Goal: Transaction & Acquisition: Book appointment/travel/reservation

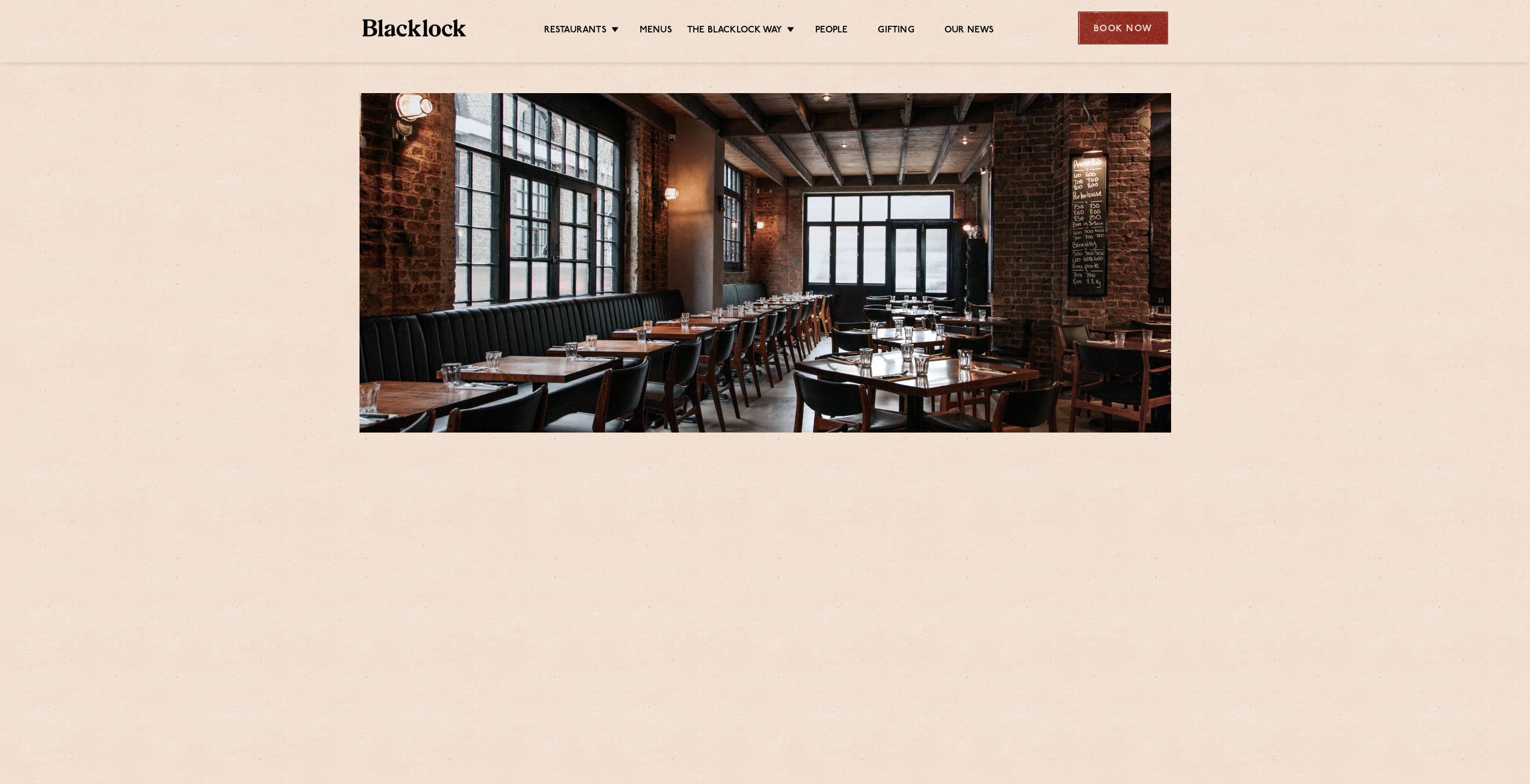
click at [1132, 33] on div "Book Now" at bounding box center [1123, 28] width 90 height 33
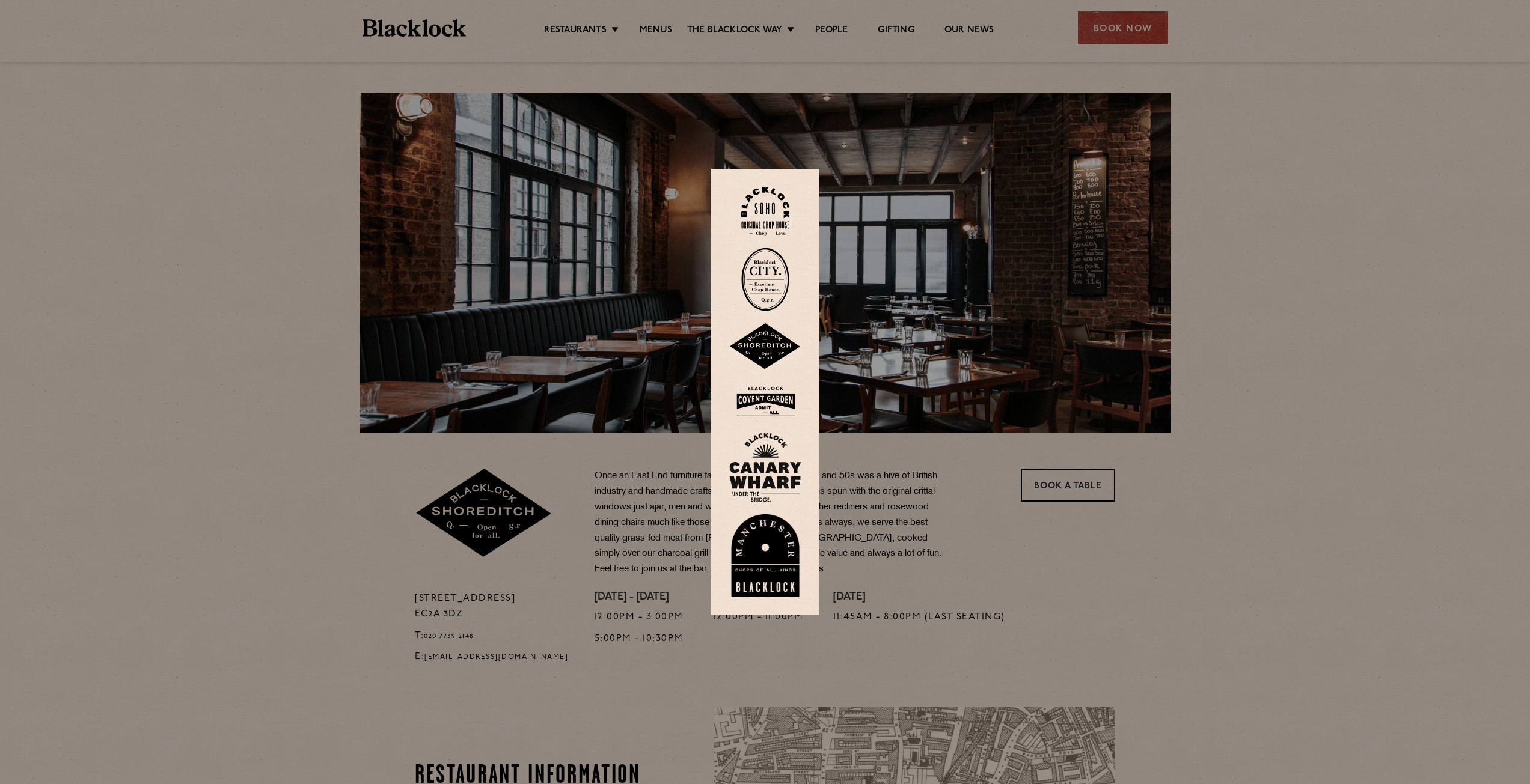
click at [781, 344] on img at bounding box center [765, 346] width 72 height 47
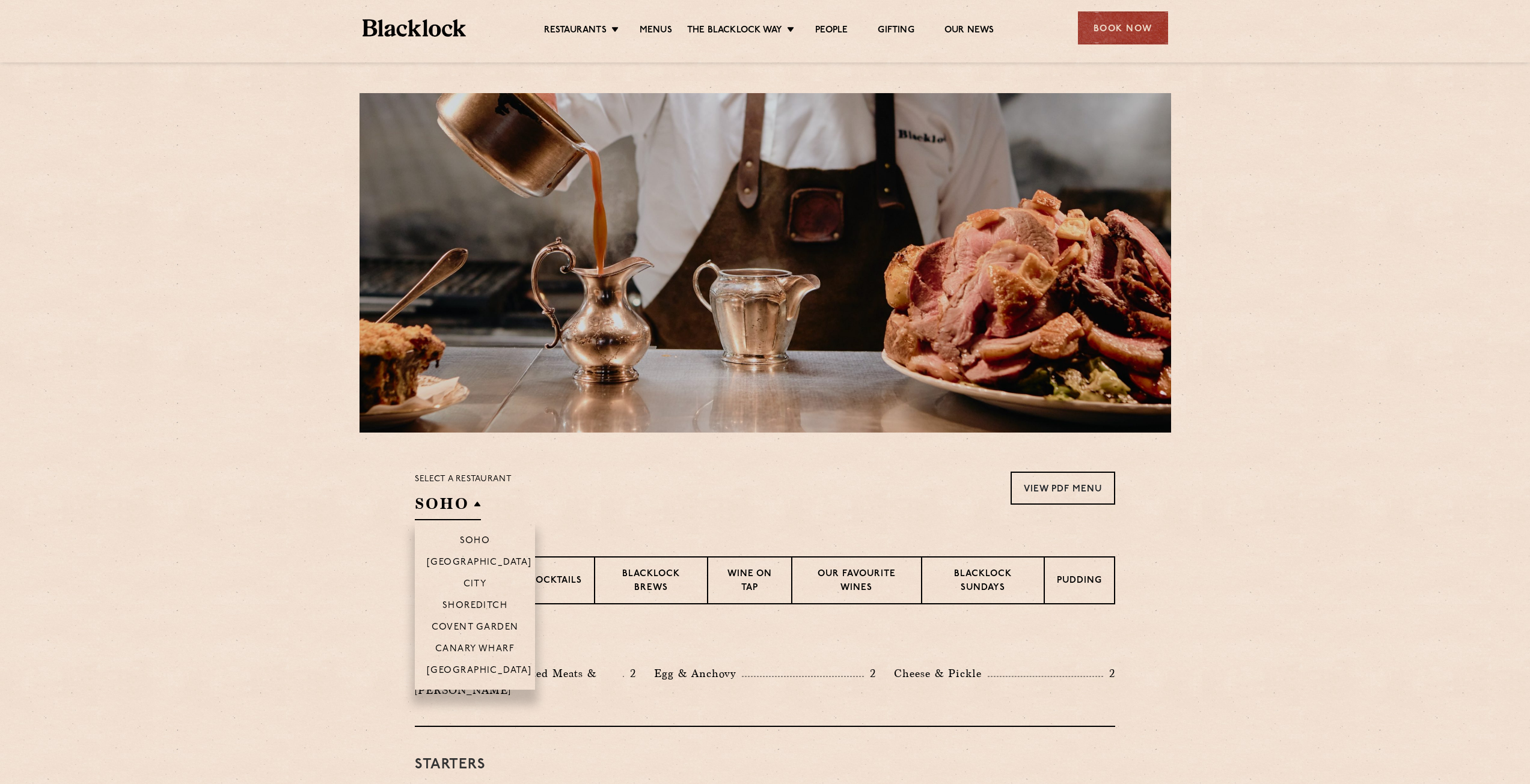
click at [475, 501] on h2 "SOHO" at bounding box center [448, 507] width 66 height 27
click at [493, 603] on p "Shoreditch" at bounding box center [475, 607] width 66 height 12
click at [510, 601] on p "Shoreditch" at bounding box center [485, 607] width 66 height 12
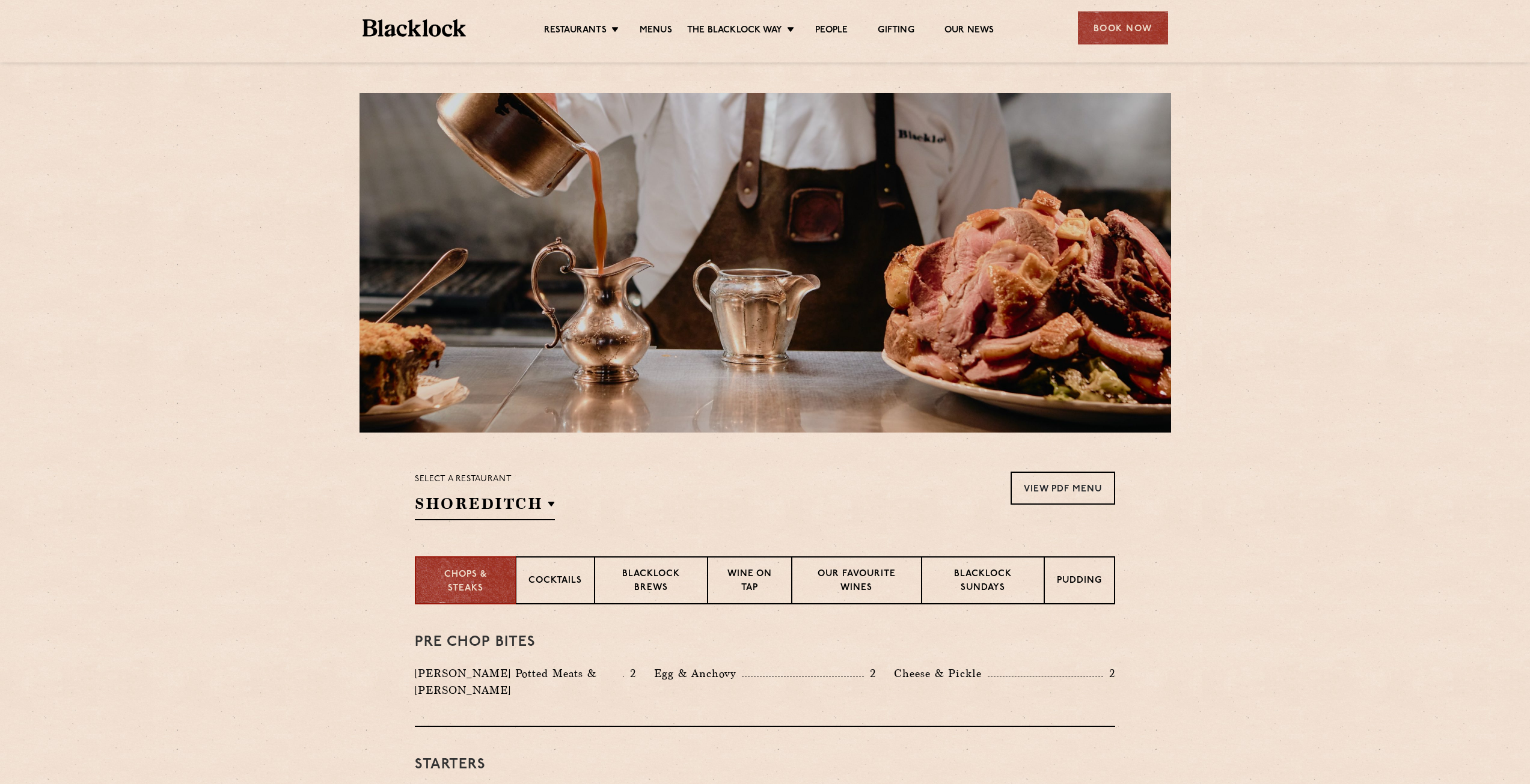
click at [710, 459] on section "Select a restaurant Shoreditch Soho Birmingham City Shoreditch Covent Garden Ca…" at bounding box center [765, 494] width 1530 height 124
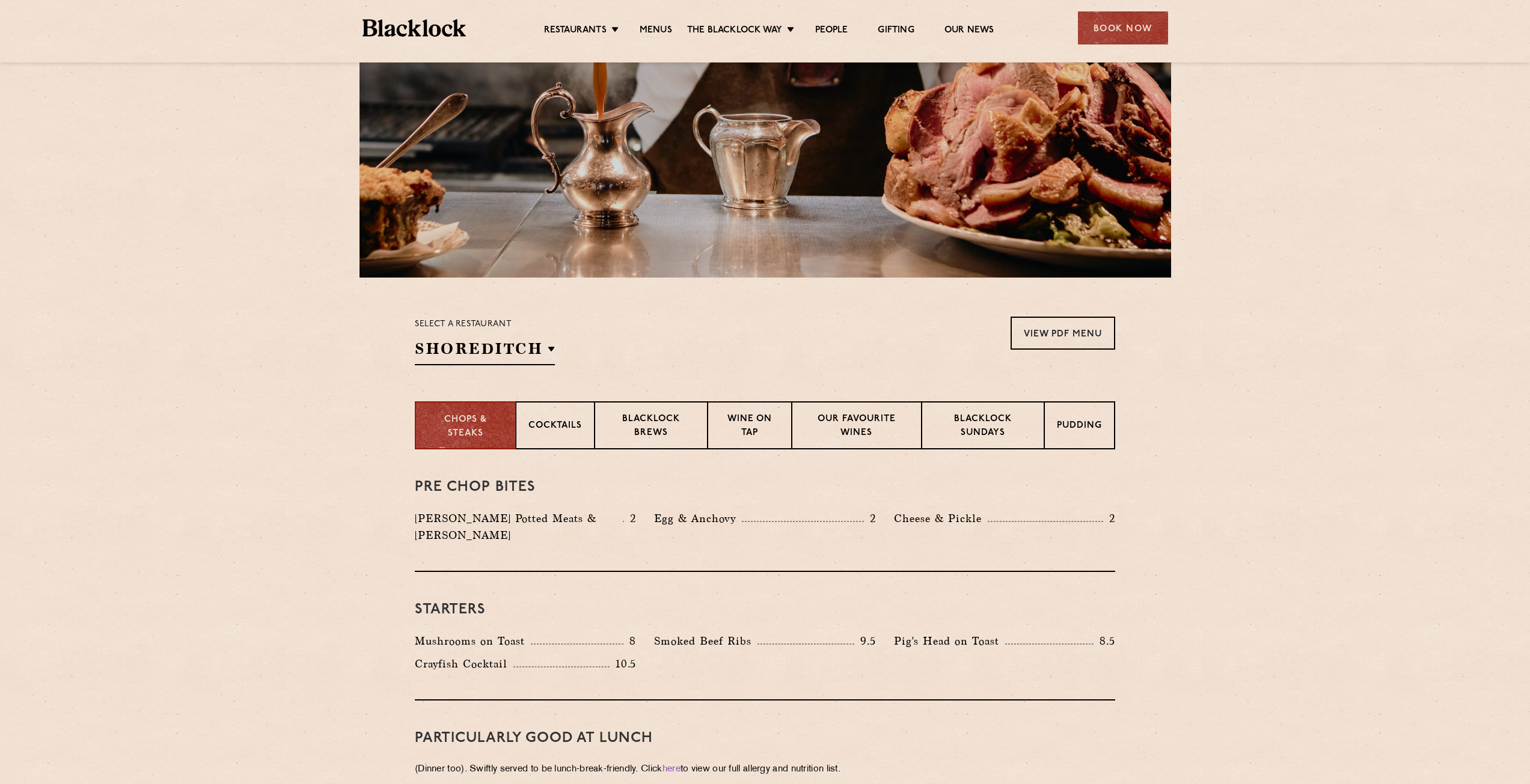
scroll to position [181, 0]
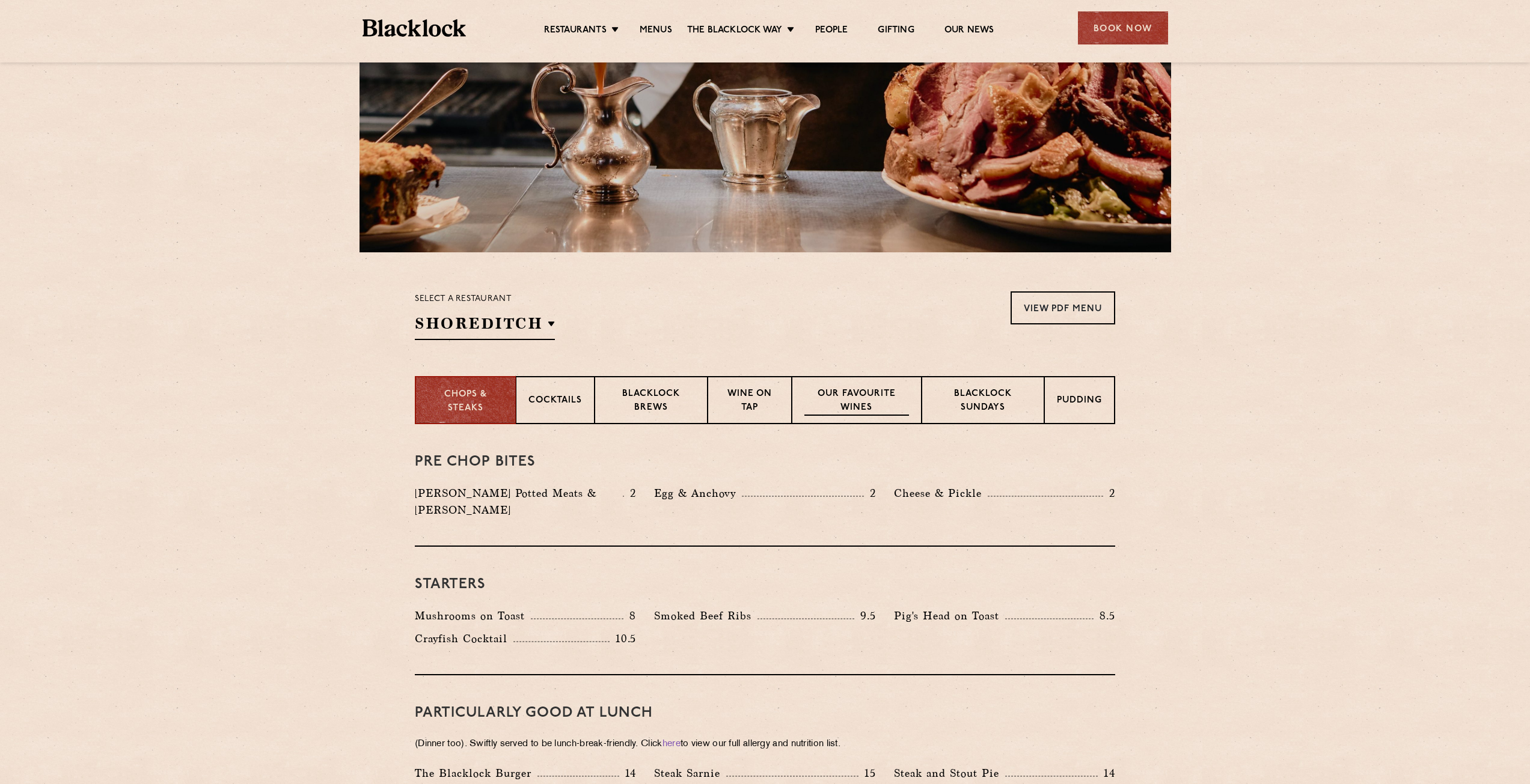
click at [838, 394] on p "Our favourite wines" at bounding box center [856, 402] width 104 height 29
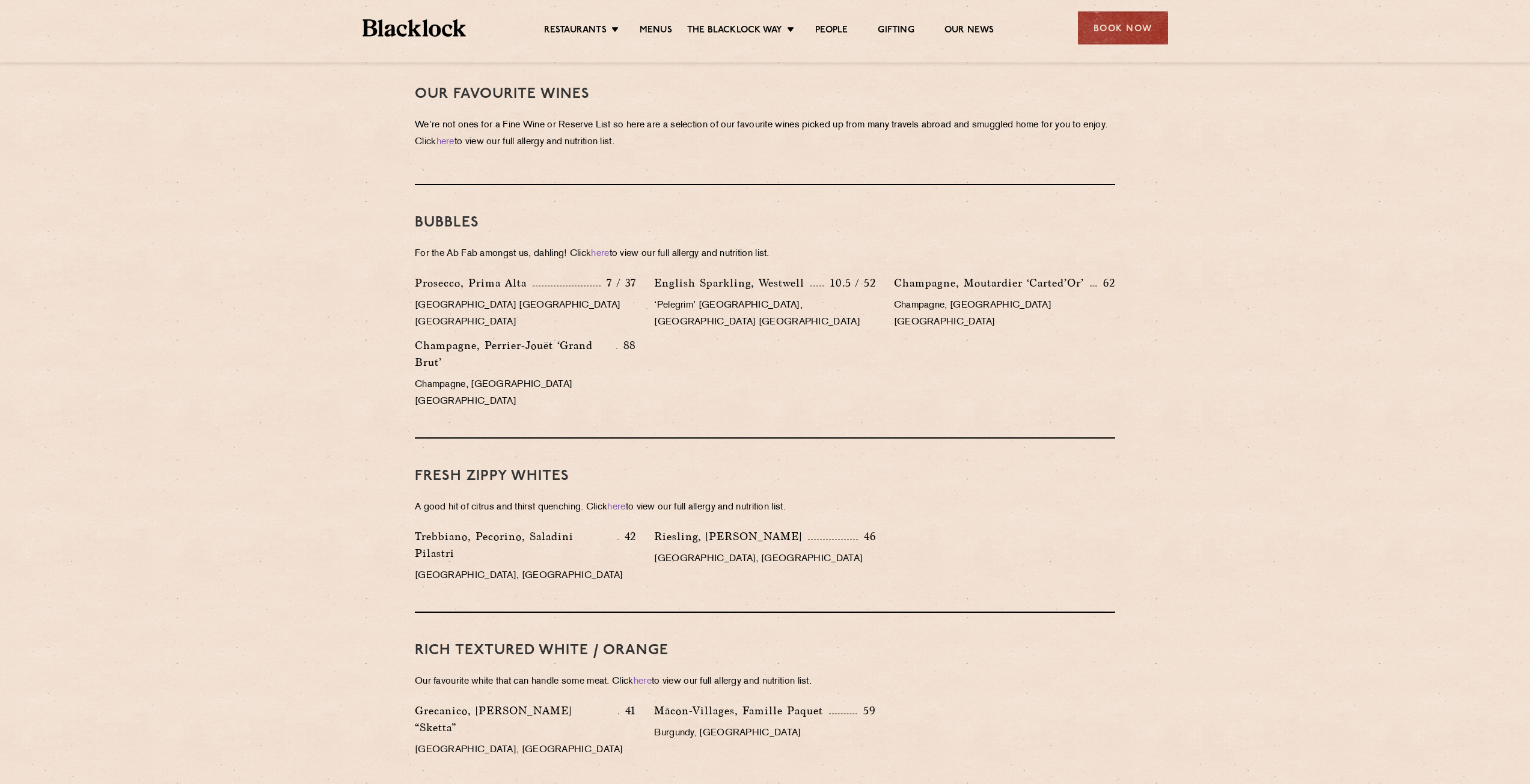
scroll to position [360, 0]
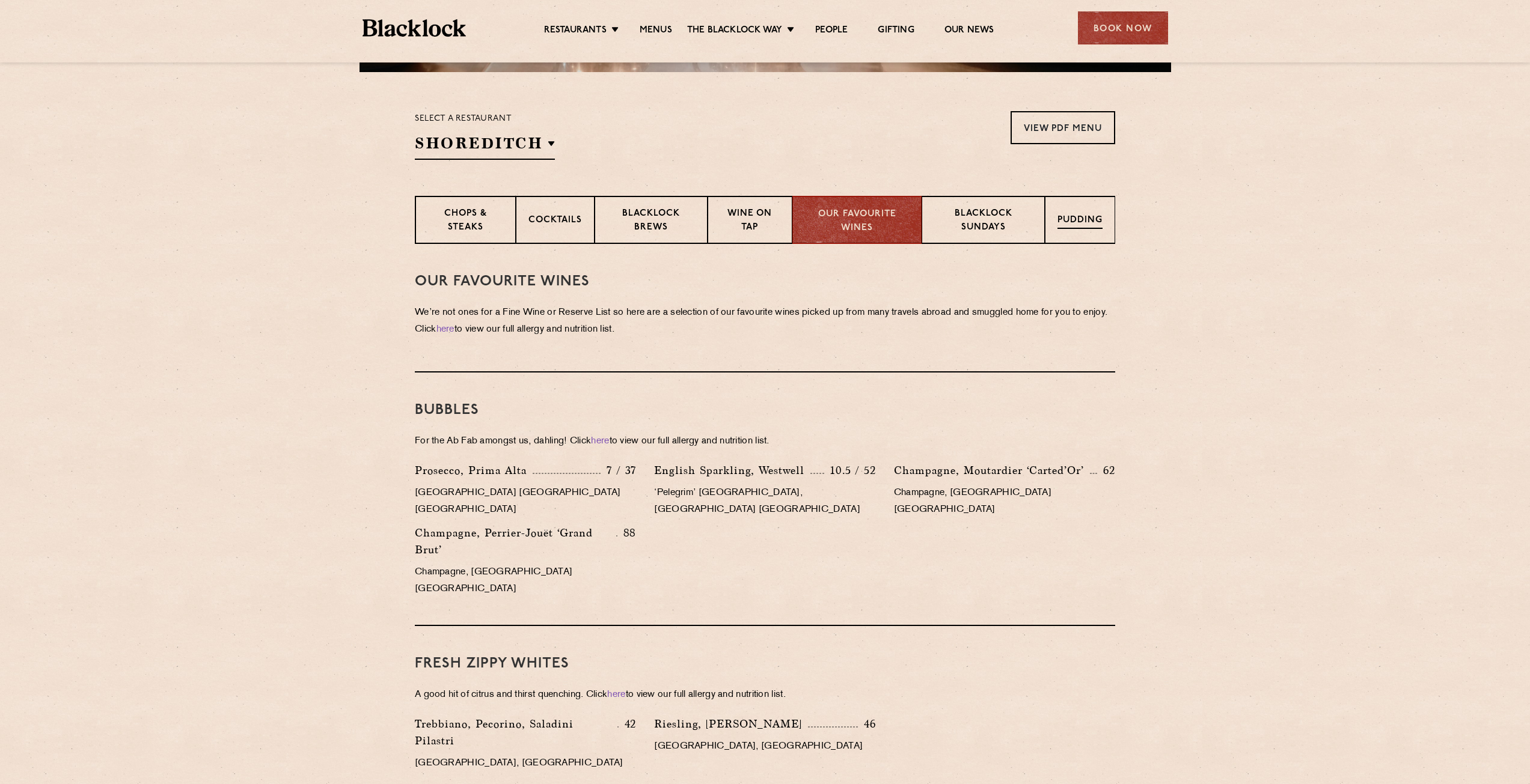
click at [1105, 234] on div "Pudding" at bounding box center [1080, 219] width 71 height 48
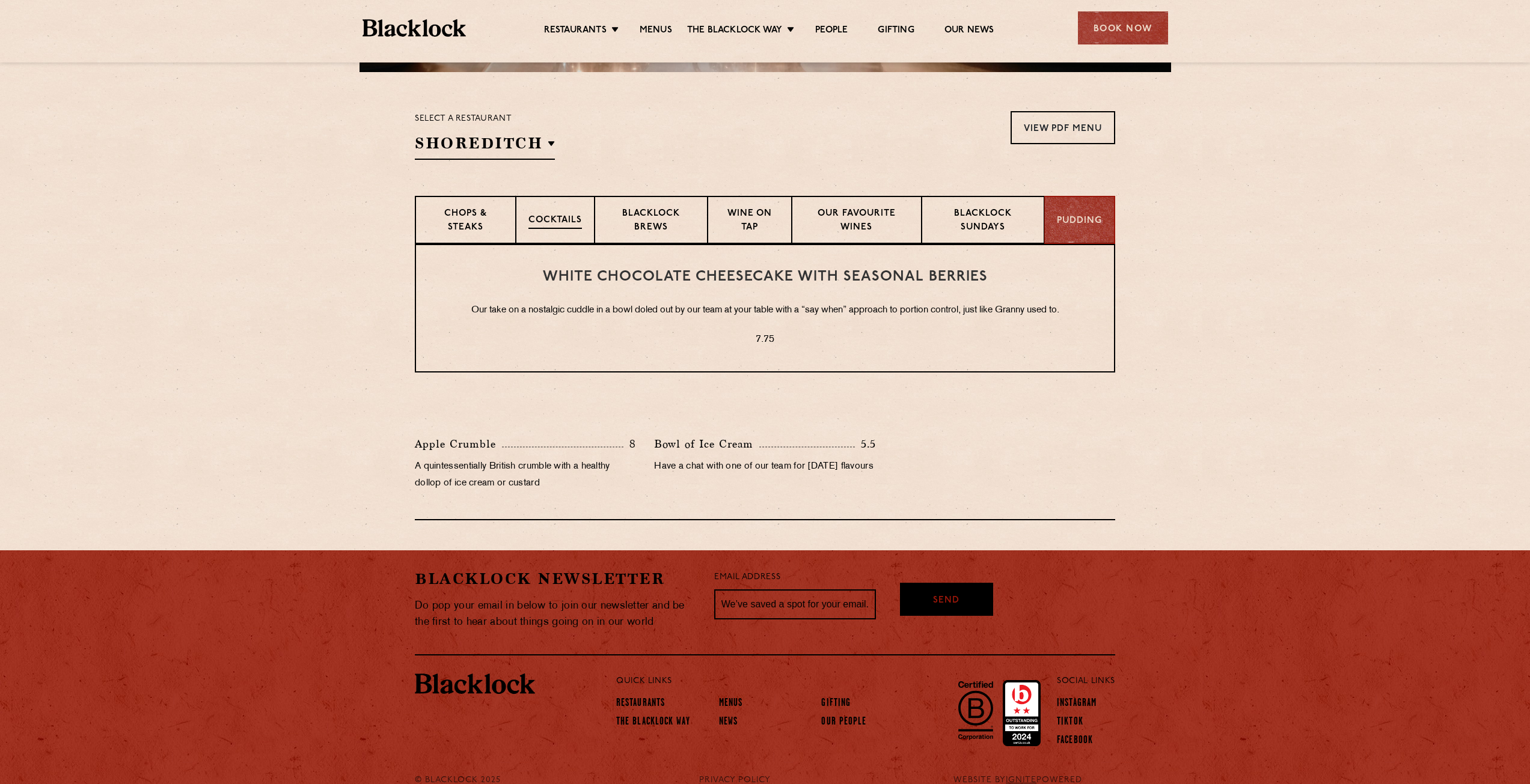
click at [583, 220] on div "Cocktails" at bounding box center [555, 219] width 78 height 48
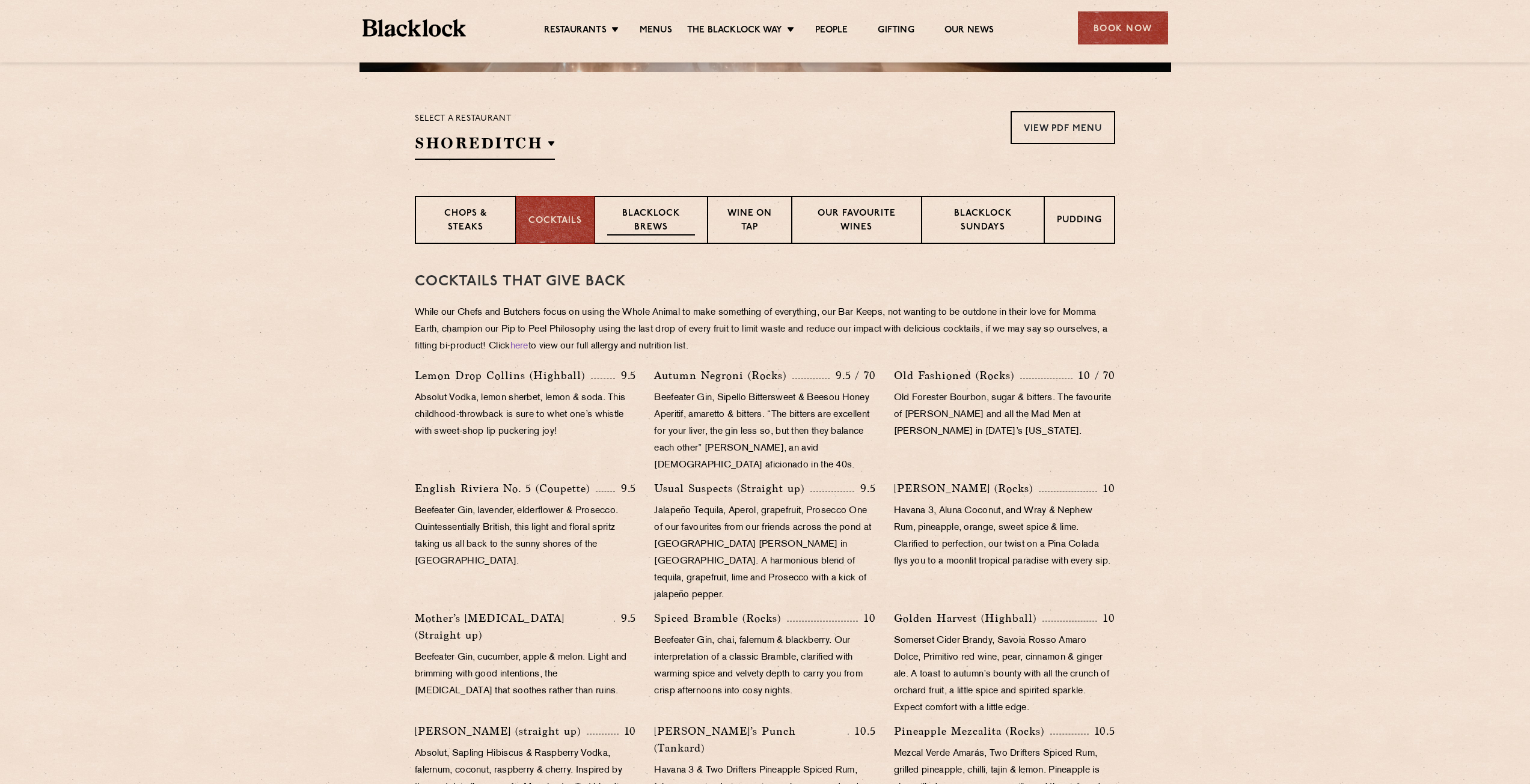
click at [661, 215] on p "Blacklock Brews" at bounding box center [651, 222] width 88 height 29
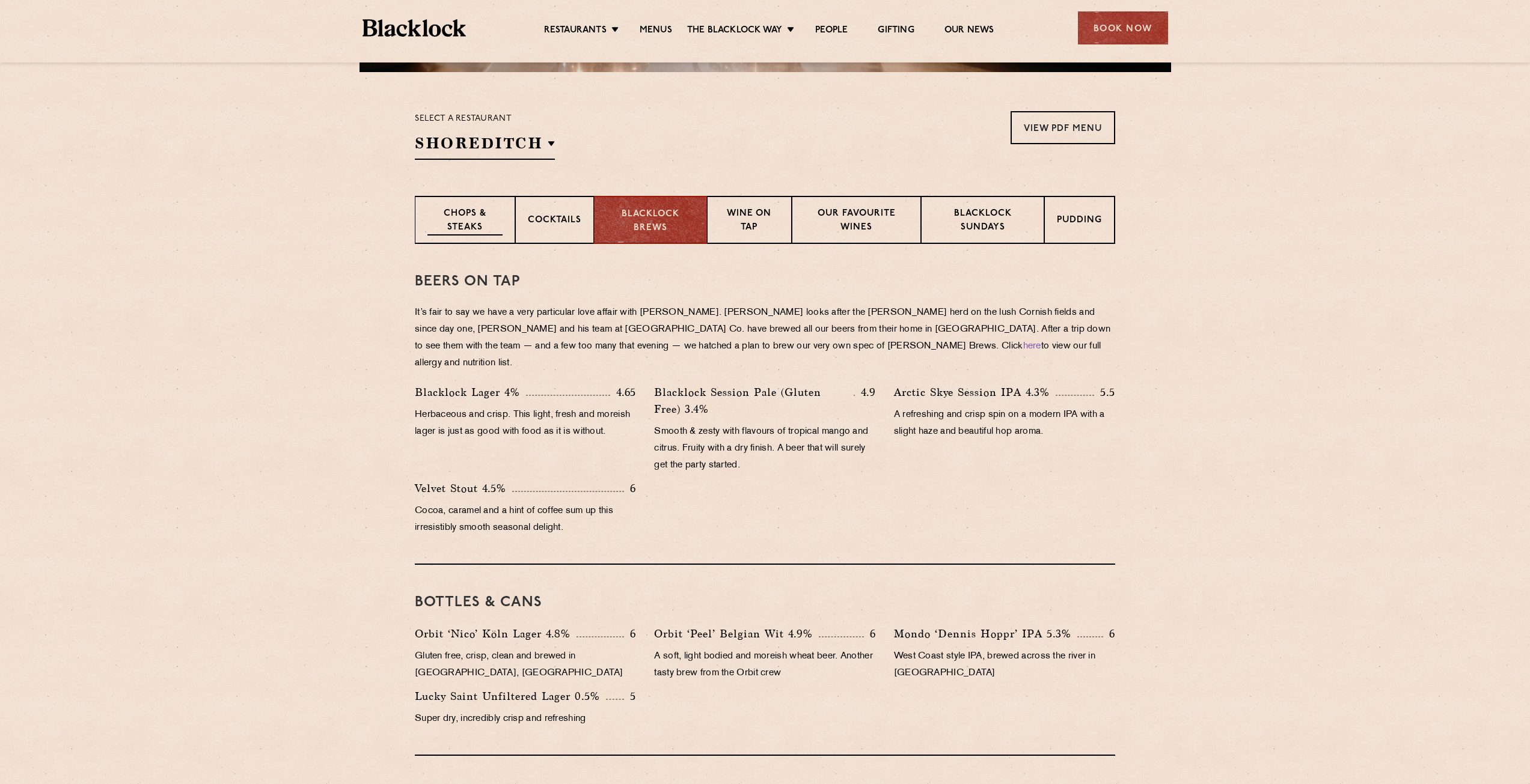
click at [483, 225] on p "Chops & Steaks" at bounding box center [464, 222] width 75 height 29
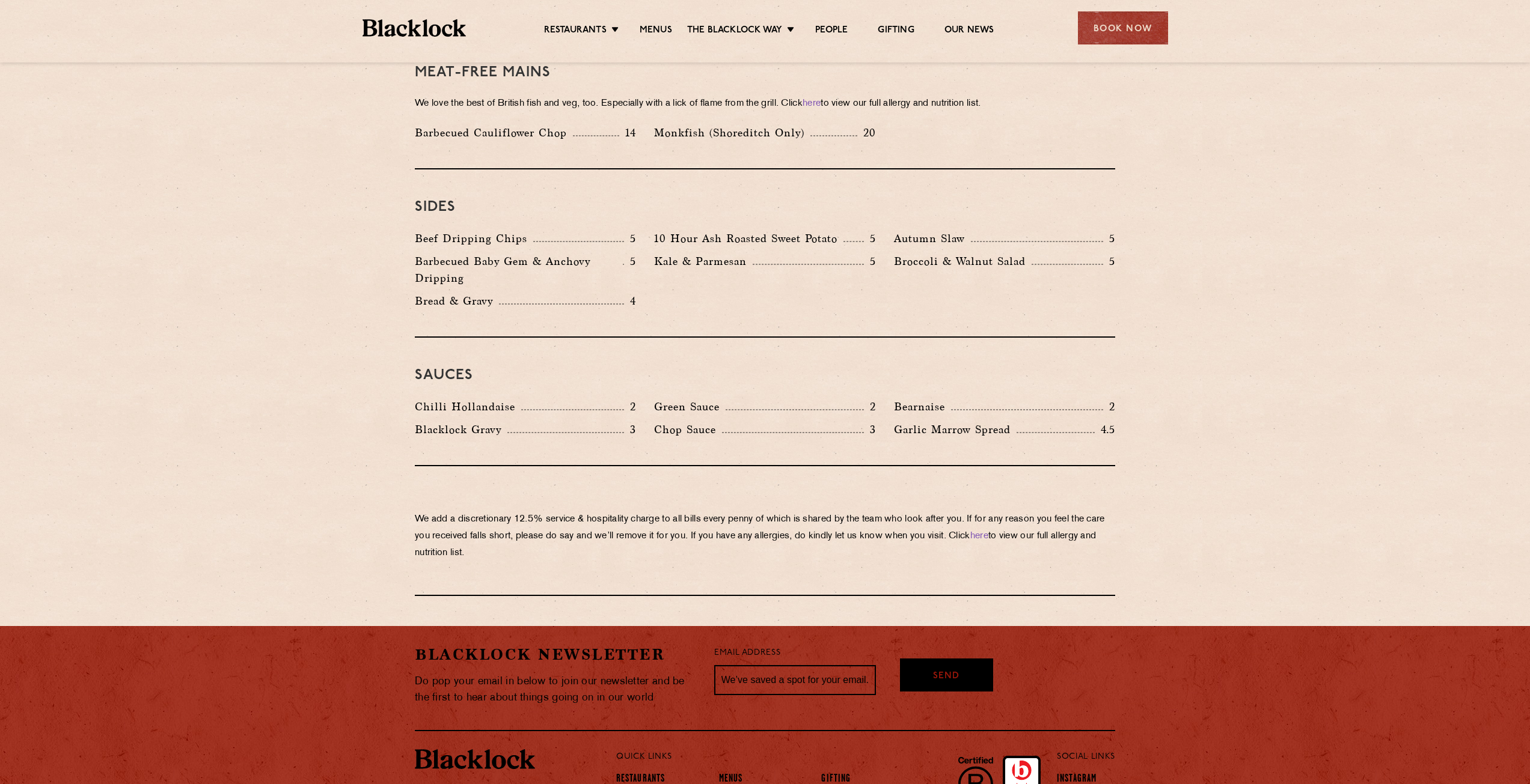
scroll to position [1769, 0]
